Goal: Task Accomplishment & Management: Manage account settings

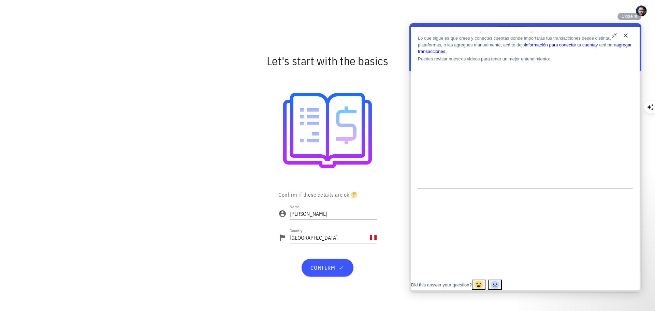
scroll to position [68, 0]
click at [625, 36] on button "Close" at bounding box center [625, 35] width 11 height 11
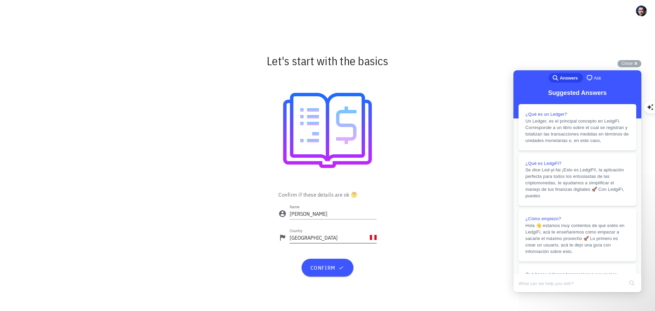
click at [376, 235] on div "PE-icon" at bounding box center [373, 237] width 7 height 7
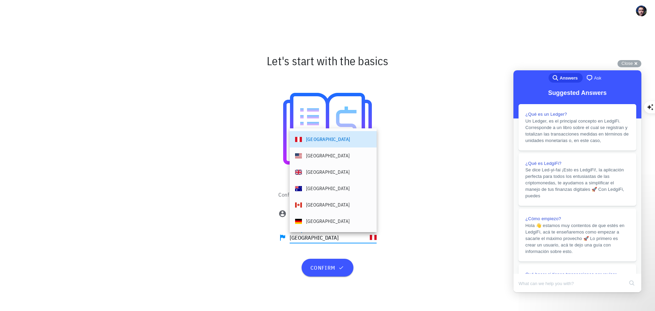
click at [423, 247] on div "Confirm if these details are ok 🤔 Name [PERSON_NAME] Country [GEOGRAPHIC_DATA] …" at bounding box center [328, 236] width 404 height 94
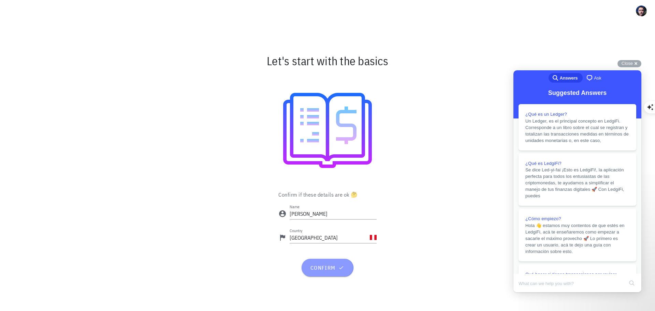
click at [329, 266] on span "confirm" at bounding box center [327, 267] width 35 height 7
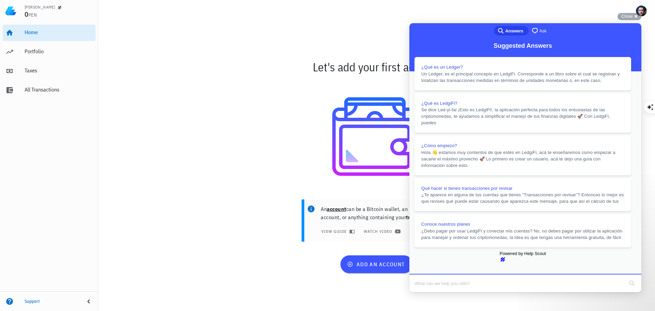
click at [422, 292] on button "Close" at bounding box center [416, 296] width 12 height 9
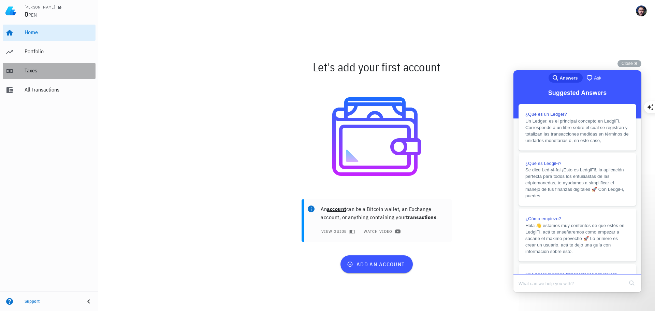
click at [41, 70] on div "Taxes" at bounding box center [59, 70] width 68 height 6
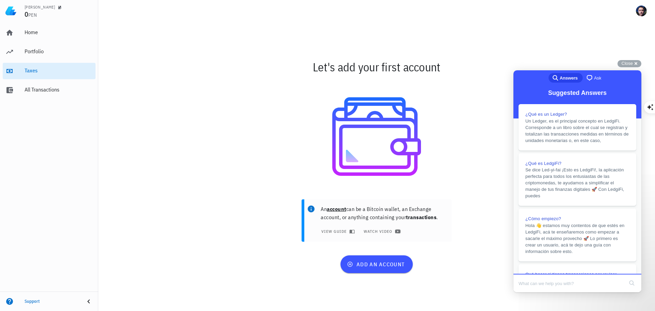
click at [635, 61] on div "Close cross-small" at bounding box center [629, 63] width 24 height 7
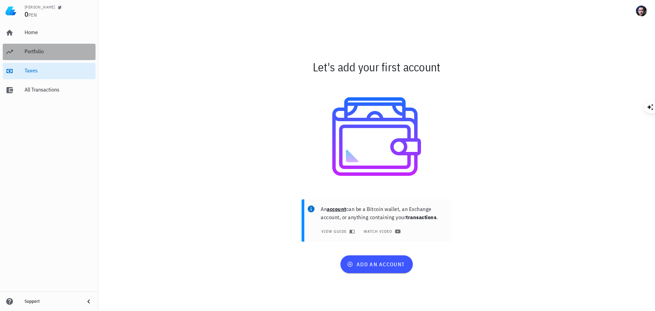
click at [34, 50] on div "Portfolio" at bounding box center [59, 51] width 68 height 6
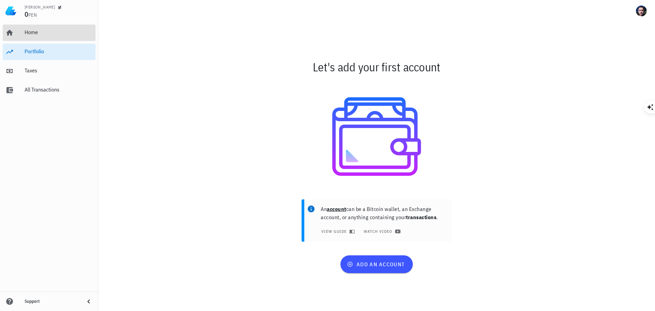
click at [31, 36] on div "Home" at bounding box center [59, 32] width 68 height 15
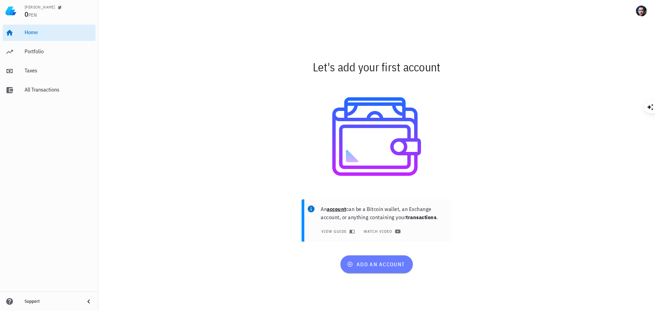
click at [368, 265] on span "add an account" at bounding box center [376, 264] width 56 height 7
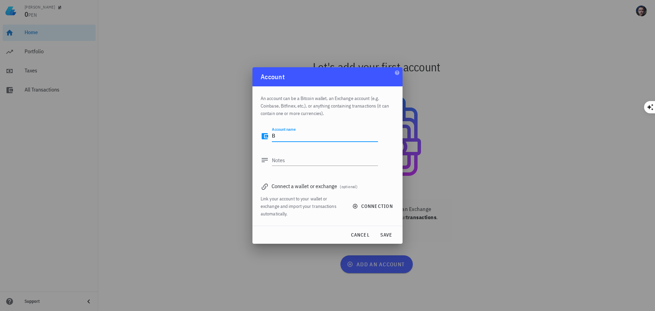
click at [286, 135] on textarea "B" at bounding box center [325, 136] width 106 height 11
click at [266, 187] on icon at bounding box center [265, 187] width 6 height 6
click at [298, 137] on textarea "Binance" at bounding box center [325, 136] width 106 height 11
type textarea "Binance Exchange"
click at [355, 204] on icon "button" at bounding box center [354, 205] width 5 height 5
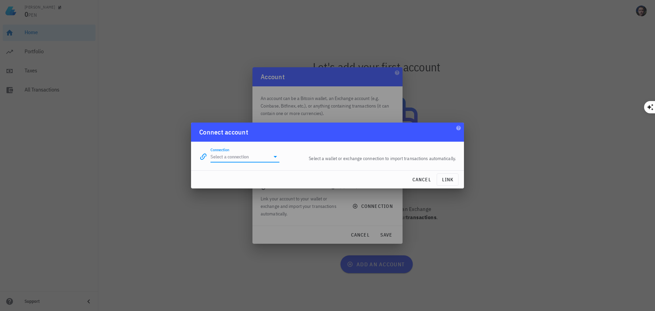
click at [248, 151] on input "Connection" at bounding box center [239, 156] width 59 height 11
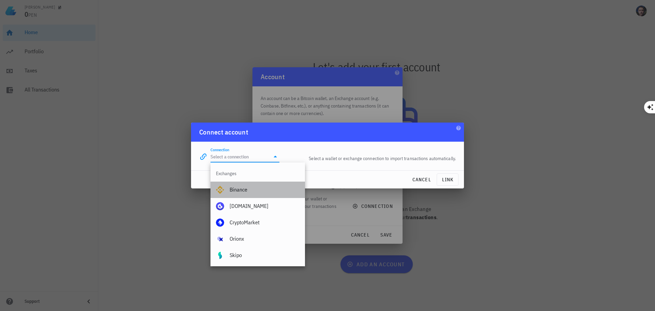
click at [251, 187] on div "Binance" at bounding box center [265, 189] width 70 height 6
type input "Binance"
